Goal: Entertainment & Leisure: Consume media (video, audio)

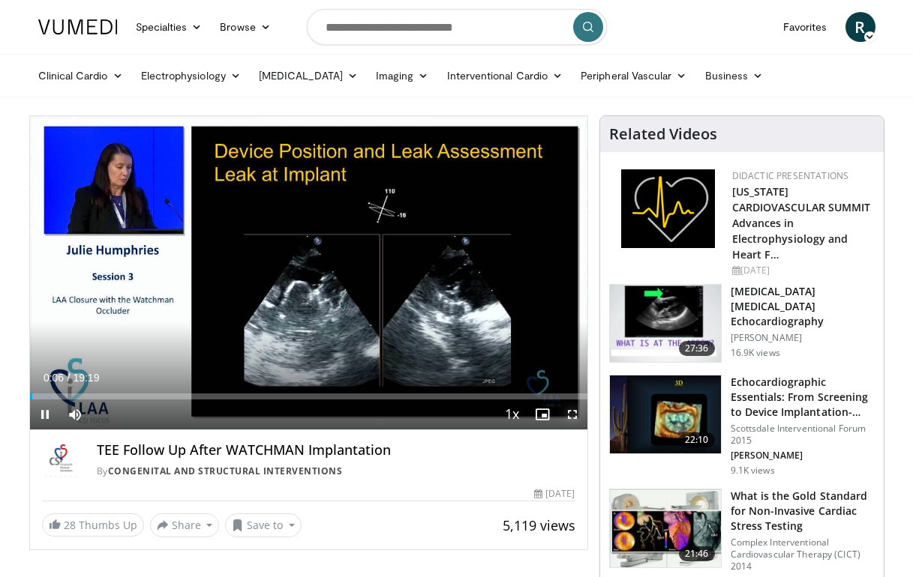
click at [571, 409] on span "Video Player" at bounding box center [572, 415] width 30 height 30
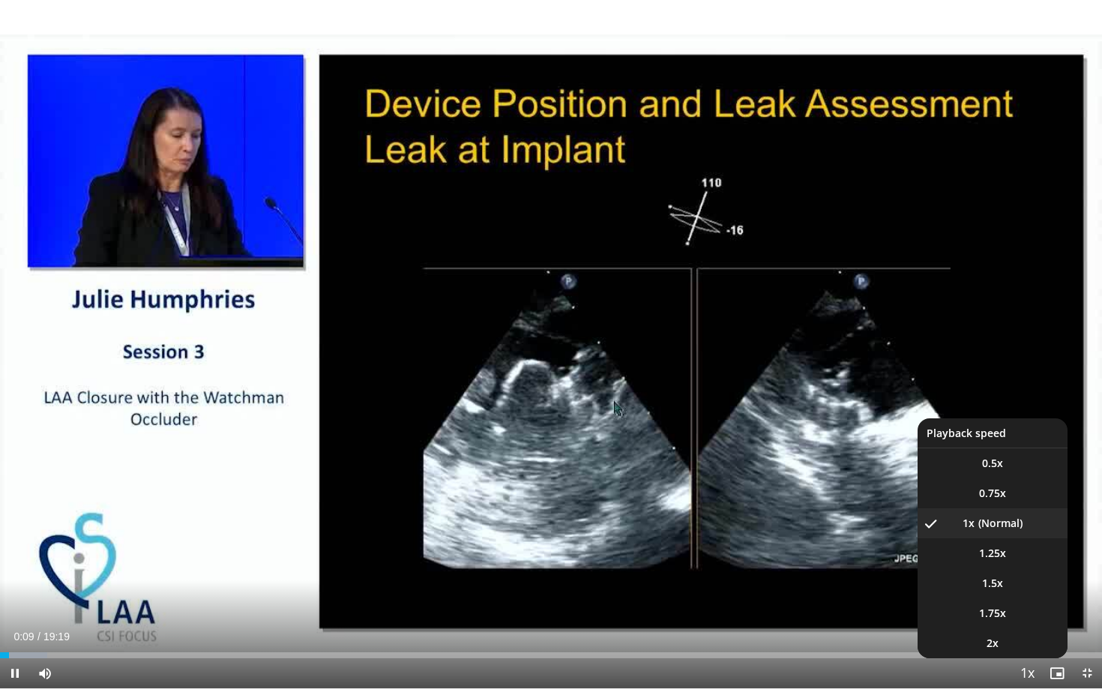
click at [912, 577] on span "Video Player" at bounding box center [1027, 674] width 21 height 30
click at [912, 577] on li "1.5x" at bounding box center [993, 583] width 150 height 30
click at [912, 577] on span "1.75x" at bounding box center [992, 613] width 27 height 15
click at [912, 524] on li "1x" at bounding box center [993, 523] width 150 height 30
click at [912, 577] on li "1.5x" at bounding box center [993, 583] width 150 height 30
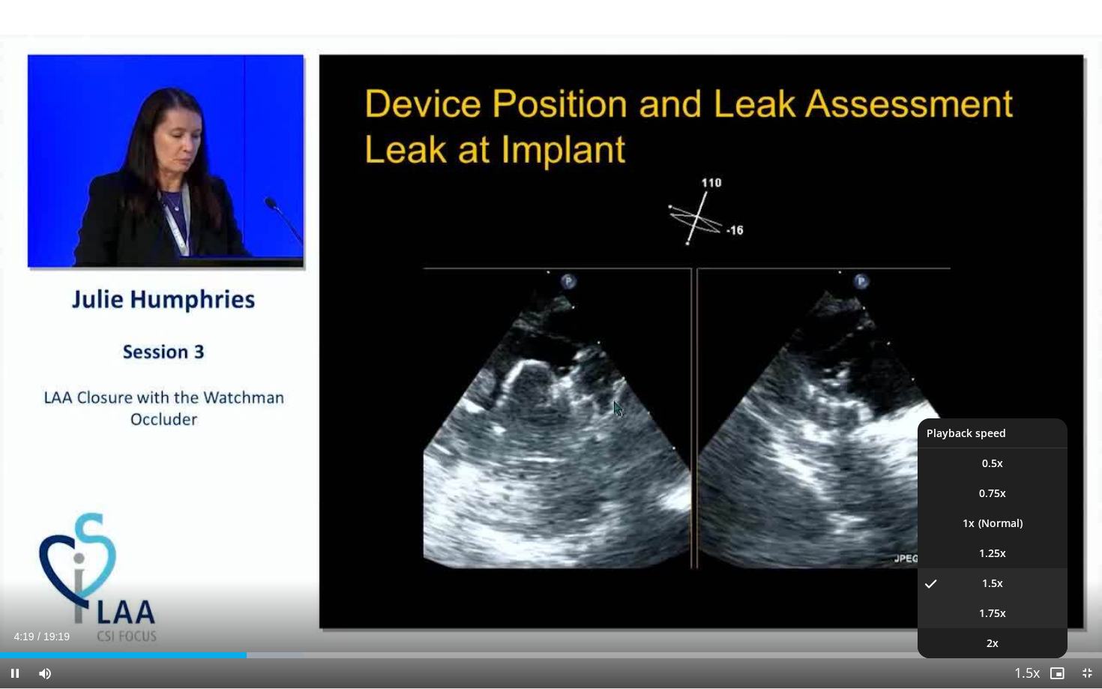
click at [912, 577] on li "1.75x" at bounding box center [993, 613] width 150 height 30
click at [912, 577] on span "Video Player" at bounding box center [1027, 674] width 21 height 30
click at [912, 523] on li "1x" at bounding box center [993, 523] width 150 height 30
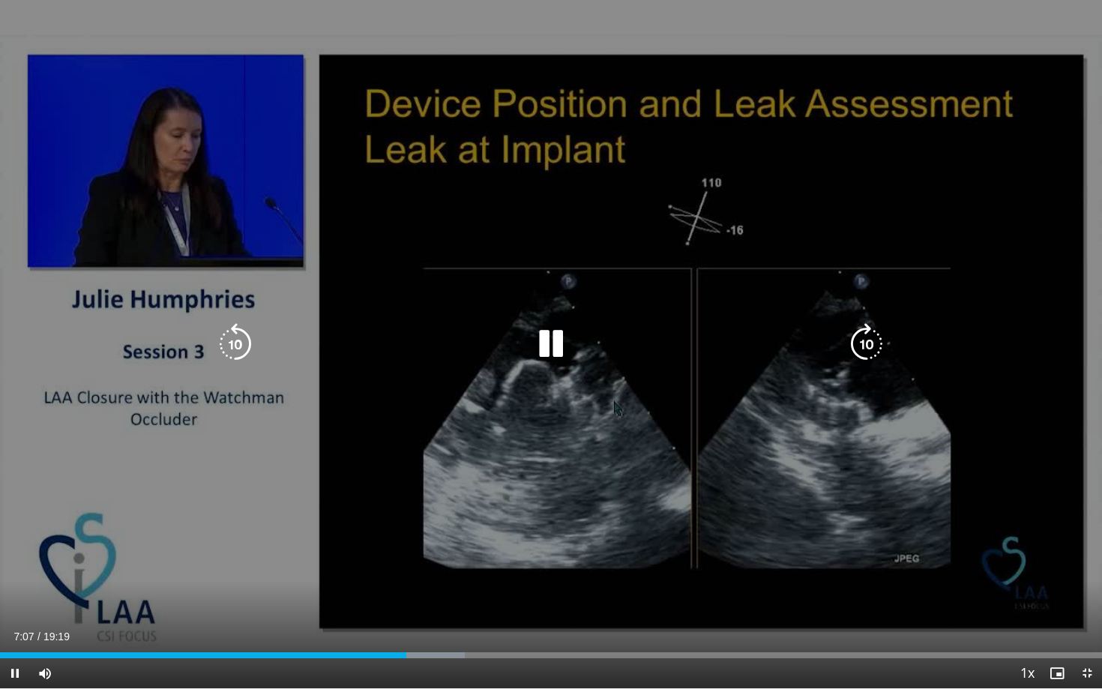
click at [912, 178] on div "10 seconds Tap to unmute" at bounding box center [551, 344] width 1102 height 688
